Goal: Information Seeking & Learning: Learn about a topic

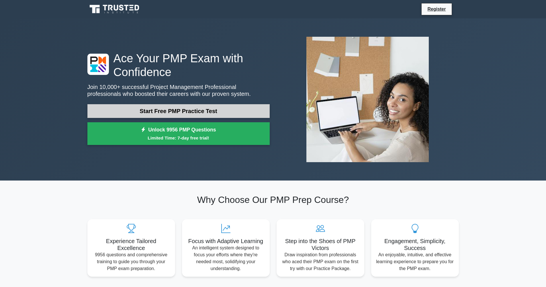
click at [178, 114] on link "Start Free PMP Practice Test" at bounding box center [178, 111] width 182 height 14
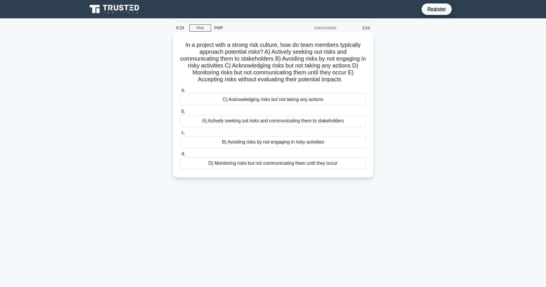
click at [261, 123] on div "A) Actively seeking out risks and communicating them to stakeholders" at bounding box center [273, 121] width 186 height 12
click at [180, 113] on input "b. A) Actively seeking out risks and communicating them to stakeholders" at bounding box center [180, 112] width 0 height 4
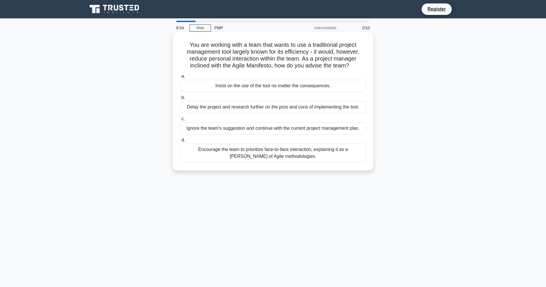
click at [265, 152] on div "Encourage the team to prioritize face-to-face interaction, explaining it as a […" at bounding box center [273, 152] width 186 height 19
click at [180, 142] on input "d. Encourage the team to prioritize face-to-face interaction, explaining it as …" at bounding box center [180, 140] width 0 height 4
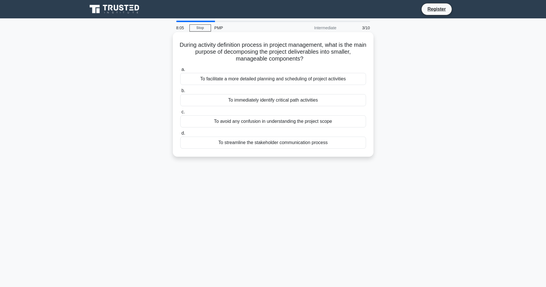
click at [291, 82] on div "To facilitate a more detailed planning and scheduling of project activities" at bounding box center [273, 79] width 186 height 12
click at [180, 71] on input "a. To facilitate a more detailed planning and scheduling of project activities" at bounding box center [180, 70] width 0 height 4
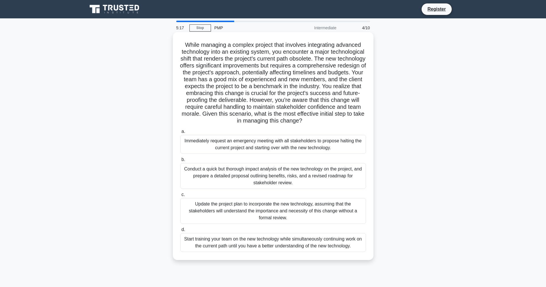
click at [222, 174] on div "Conduct a quick but thorough impact analysis of the new technology on the proje…" at bounding box center [273, 176] width 186 height 26
click at [180, 161] on input "b. Conduct a quick but thorough impact analysis of the new technology on the pr…" at bounding box center [180, 160] width 0 height 4
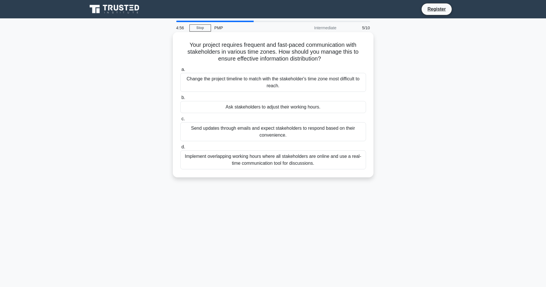
click at [245, 162] on div "Implement overlapping working hours where all stakeholders are online and use a…" at bounding box center [273, 159] width 186 height 19
click at [180, 149] on input "d. Implement overlapping working hours where all stakeholders are online and us…" at bounding box center [180, 147] width 0 height 4
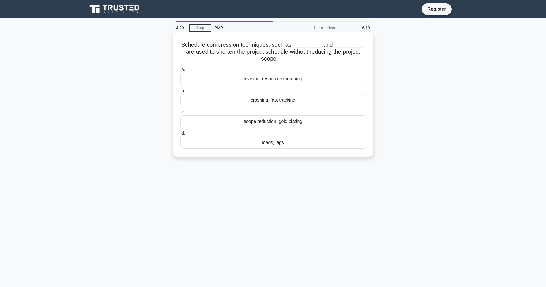
click at [278, 99] on div "crashing, fast tracking" at bounding box center [273, 100] width 186 height 12
click at [180, 93] on input "b. crashing, fast tracking" at bounding box center [180, 91] width 0 height 4
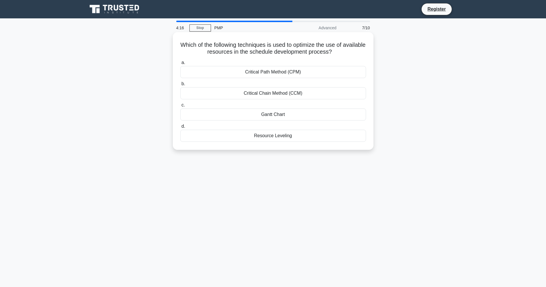
click at [275, 135] on div "Resource Leveling" at bounding box center [273, 136] width 186 height 12
click at [180, 128] on input "d. Resource Leveling" at bounding box center [180, 126] width 0 height 4
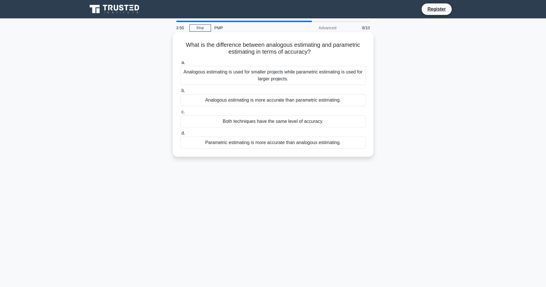
click at [256, 144] on div "Parametric estimating is more accurate than analogous estimating." at bounding box center [273, 142] width 186 height 12
click at [180, 135] on input "d. Parametric estimating is more accurate than analogous estimating." at bounding box center [180, 133] width 0 height 4
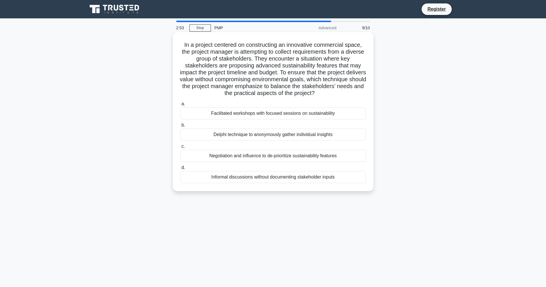
click at [301, 132] on div "Delphi technique to anonymously gather individual insights" at bounding box center [273, 134] width 186 height 12
click at [180, 127] on input "b. Delphi technique to anonymously gather individual insights" at bounding box center [180, 125] width 0 height 4
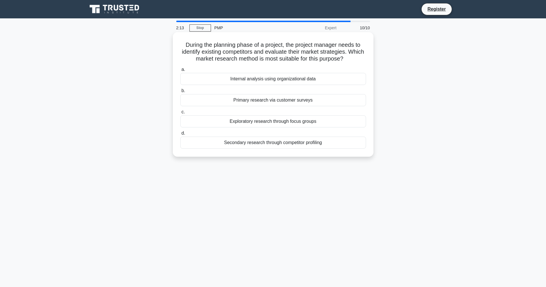
click at [283, 101] on div "Primary research via customer surveys" at bounding box center [273, 100] width 186 height 12
click at [180, 93] on input "b. Primary research via customer surveys" at bounding box center [180, 91] width 0 height 4
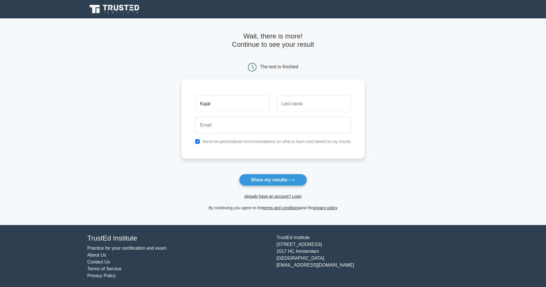
type input "Kajal"
type input "Kadam"
click at [247, 117] on input "email" at bounding box center [273, 125] width 156 height 17
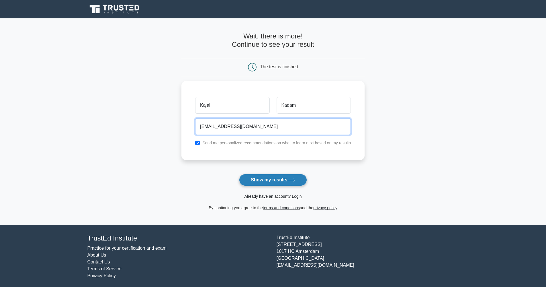
type input "[EMAIL_ADDRESS][DOMAIN_NAME]"
click at [283, 178] on button "Show my results" at bounding box center [273, 180] width 68 height 12
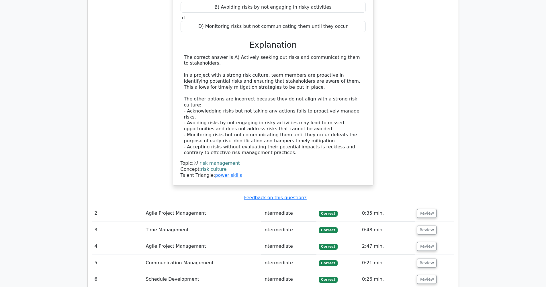
scroll to position [698, 0]
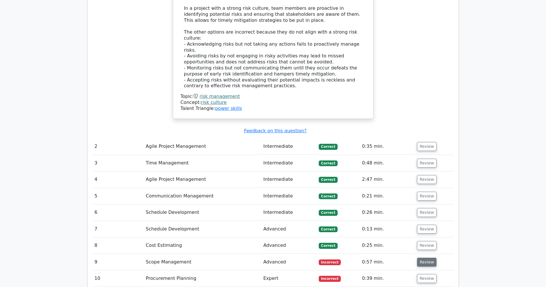
click at [426, 257] on button "Review" at bounding box center [426, 261] width 19 height 9
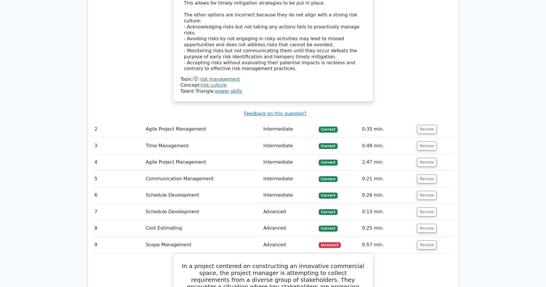
scroll to position [808, 0]
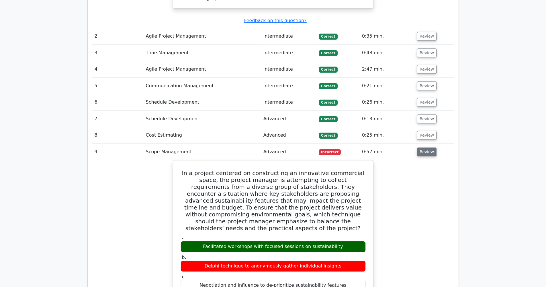
click at [429, 147] on button "Review" at bounding box center [426, 151] width 19 height 9
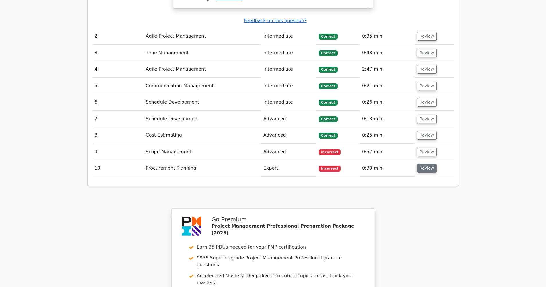
click at [422, 164] on button "Review" at bounding box center [426, 168] width 19 height 9
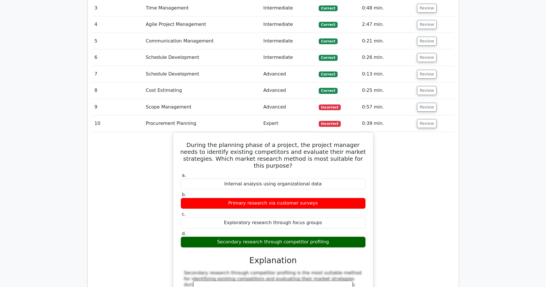
scroll to position [929, 0]
